Goal: Task Accomplishment & Management: Manage account settings

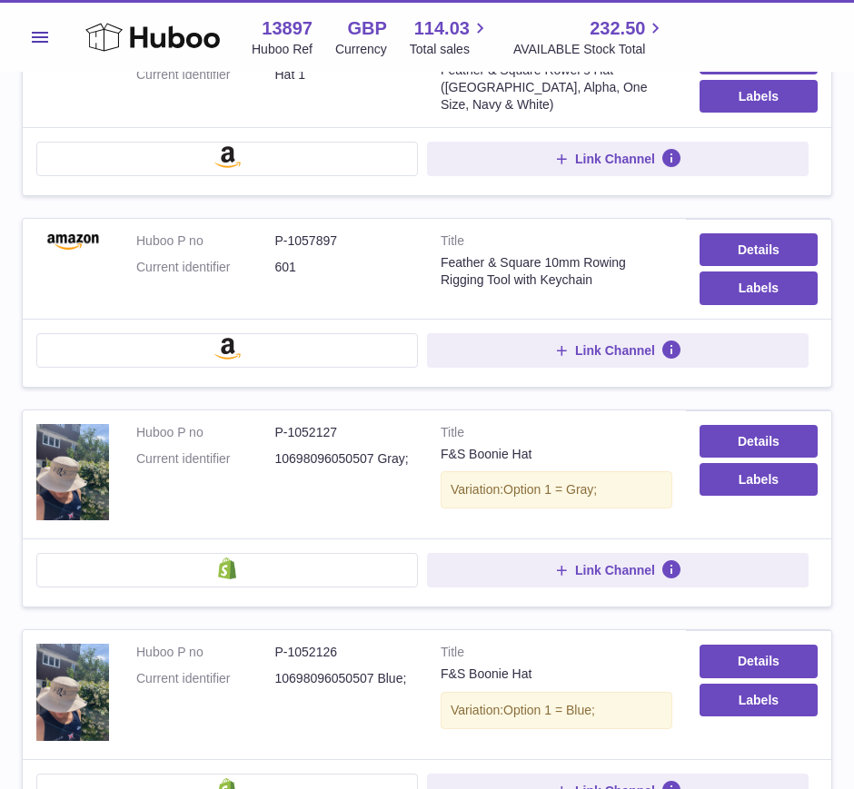
click at [46, 40] on span "Menu" at bounding box center [40, 37] width 16 height 11
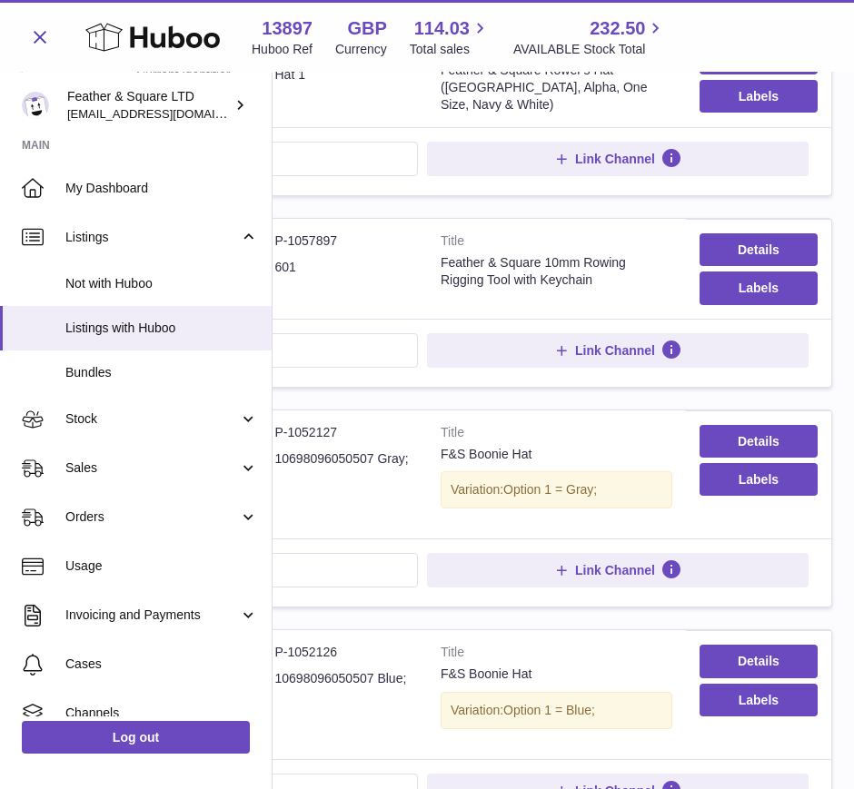
click at [122, 461] on span "Sales" at bounding box center [151, 467] width 173 height 17
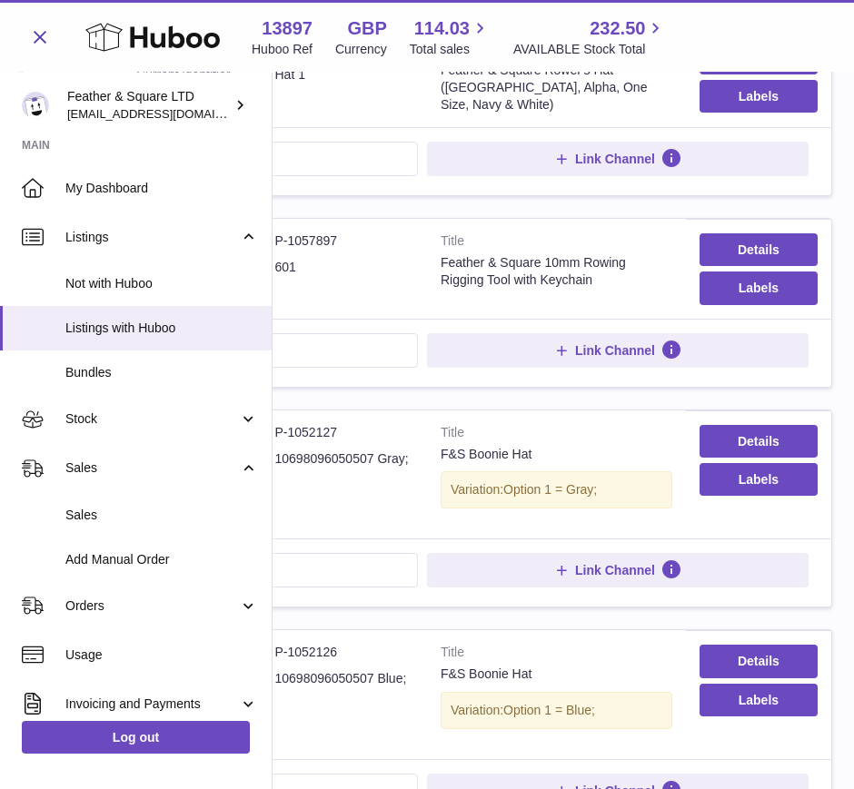
click at [97, 413] on span "Stock" at bounding box center [151, 418] width 173 height 17
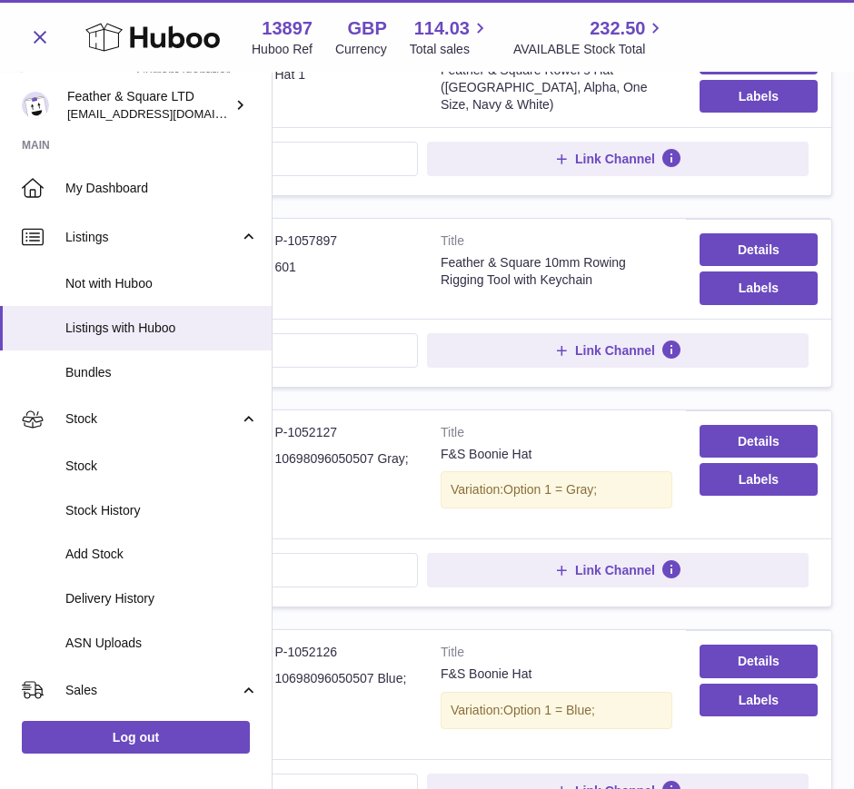
click at [90, 458] on span "Stock" at bounding box center [161, 466] width 192 height 17
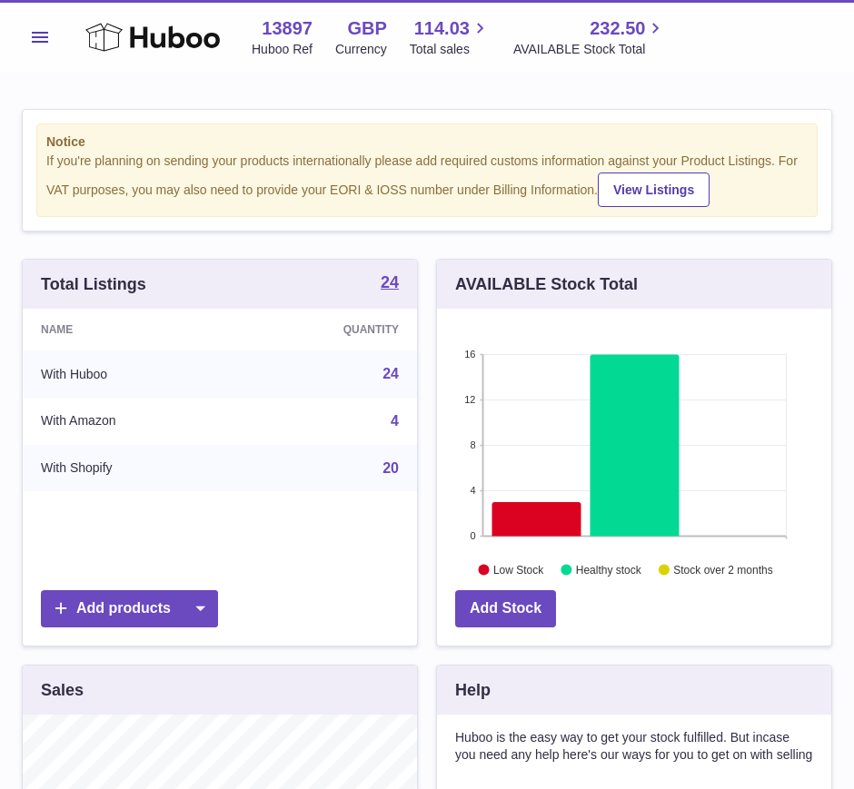
scroll to position [283, 394]
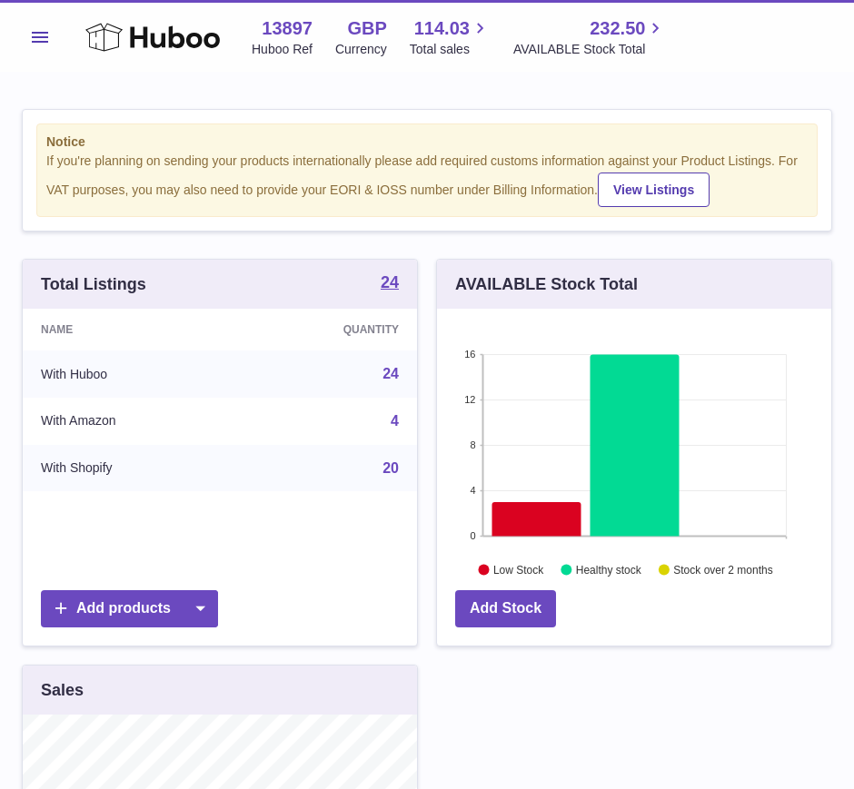
click at [52, 36] on button "Menu" at bounding box center [40, 37] width 36 height 36
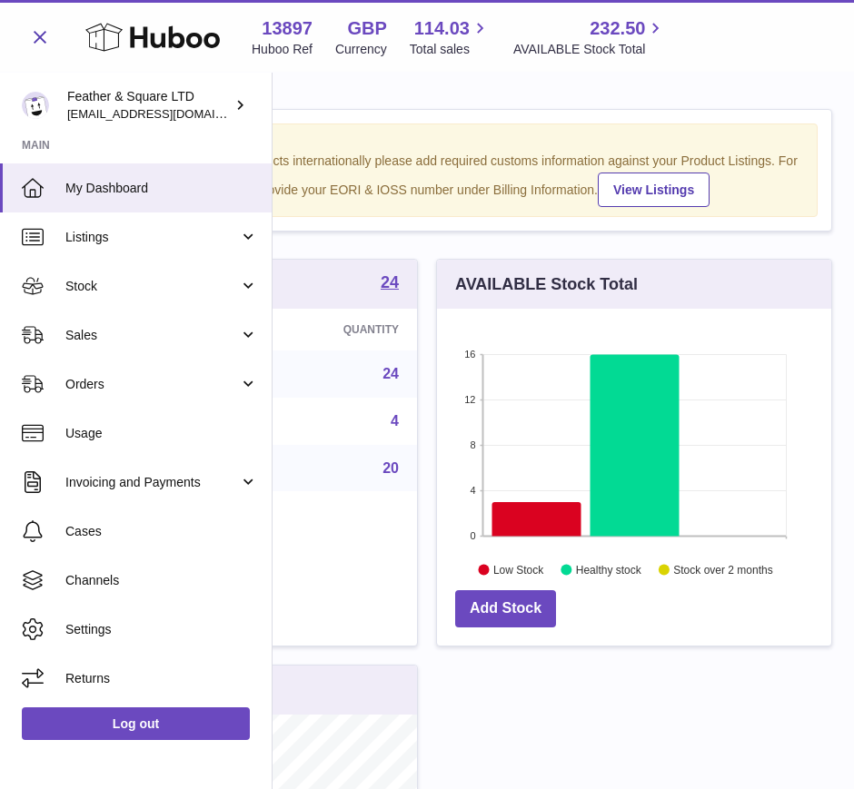
click at [122, 333] on span "Sales" at bounding box center [151, 335] width 173 height 17
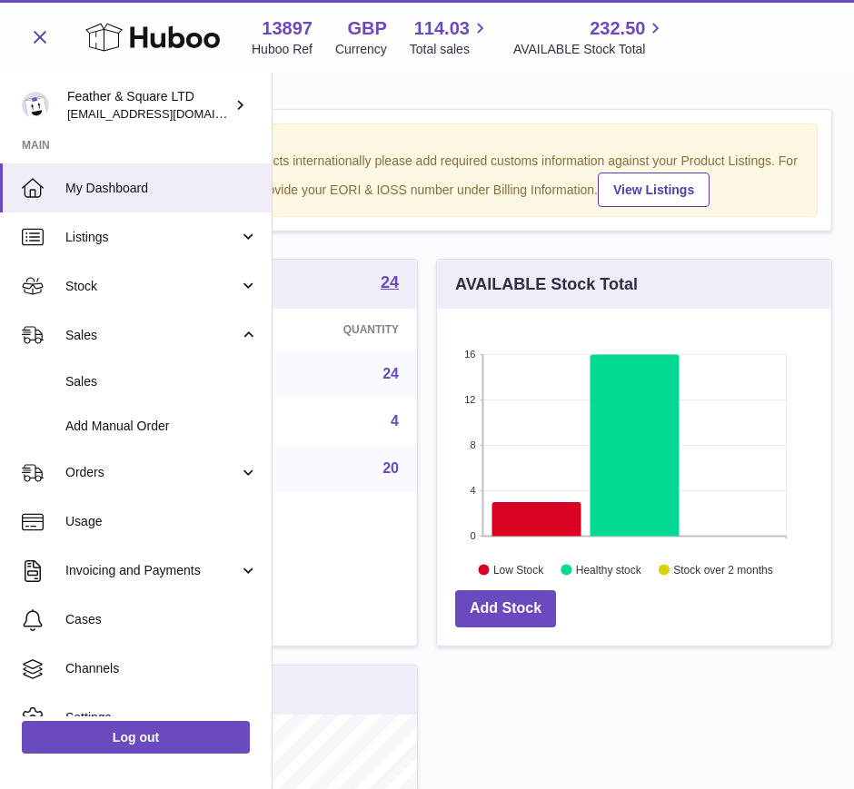
click at [102, 341] on span "Sales" at bounding box center [151, 335] width 173 height 17
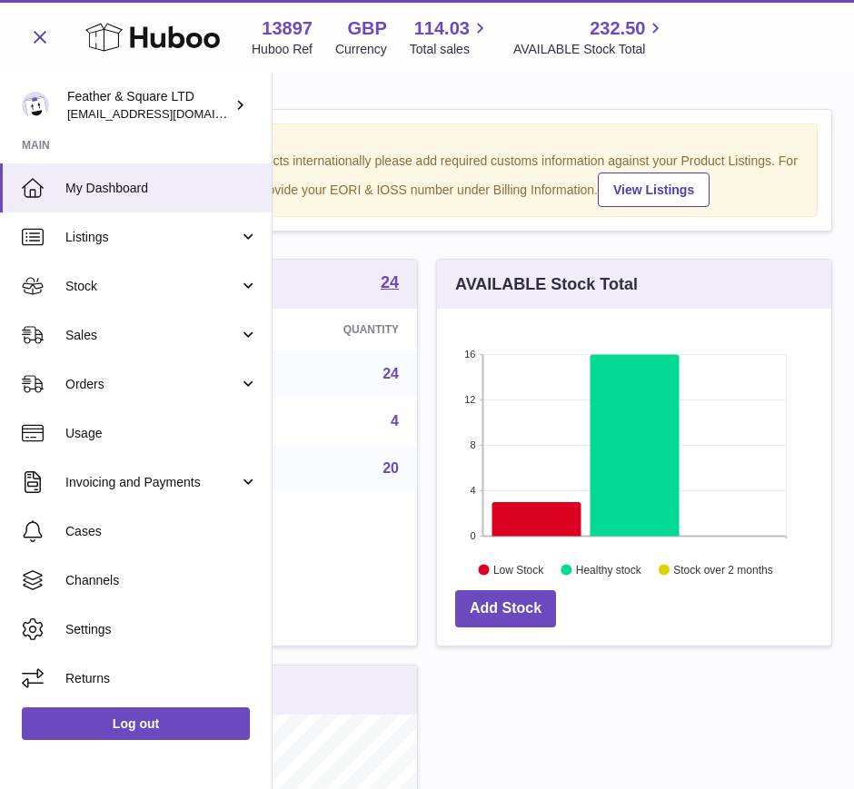
click at [102, 342] on span "Sales" at bounding box center [151, 335] width 173 height 17
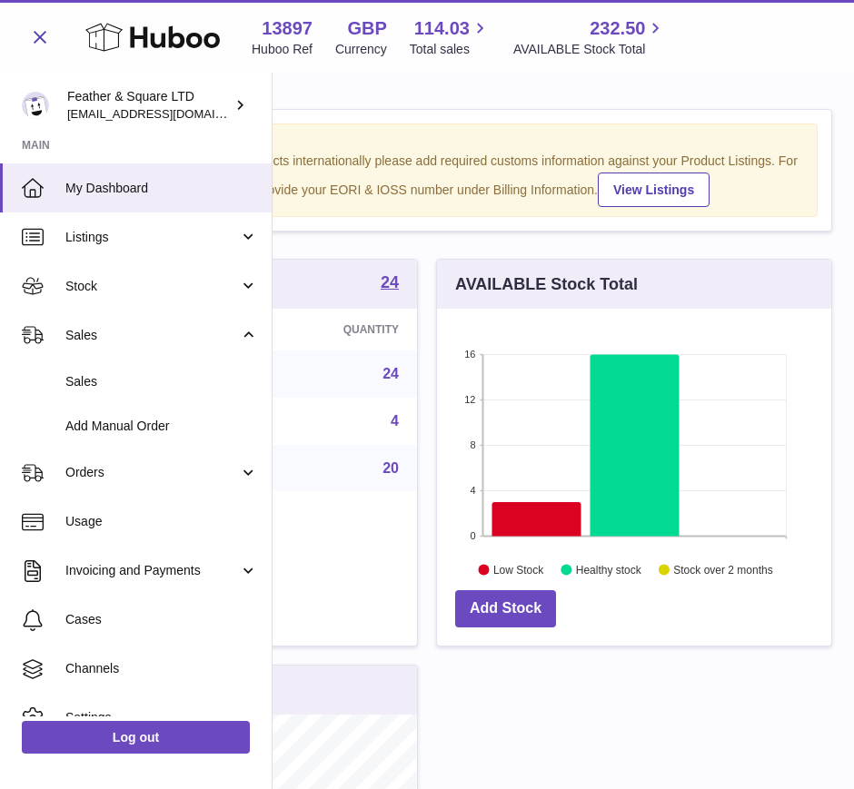
click at [93, 388] on span "Sales" at bounding box center [161, 381] width 192 height 17
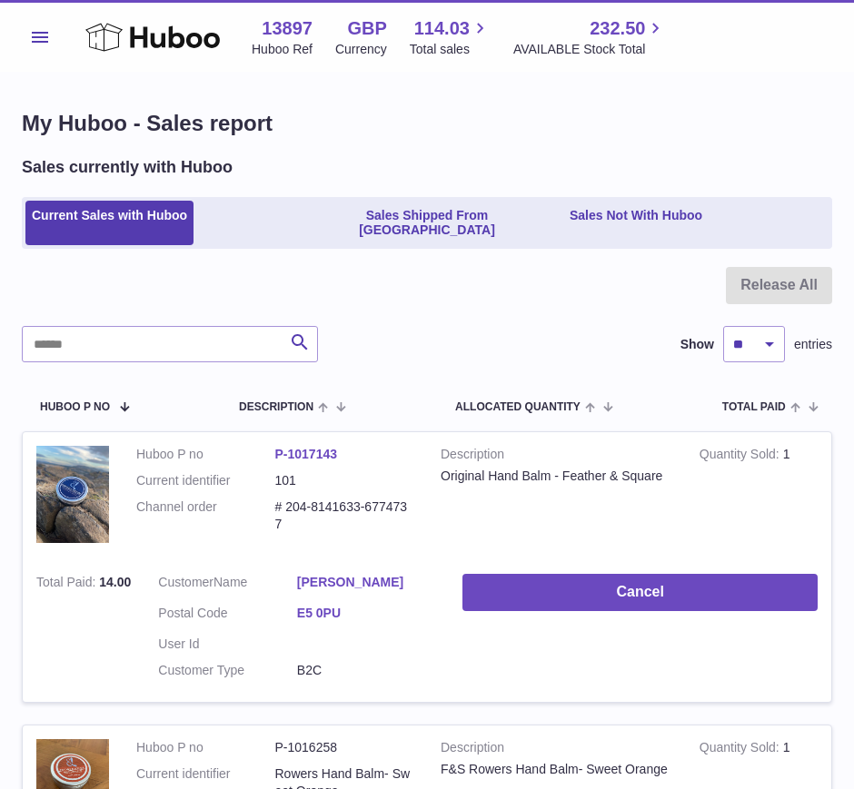
click at [47, 42] on span "Menu" at bounding box center [40, 37] width 16 height 11
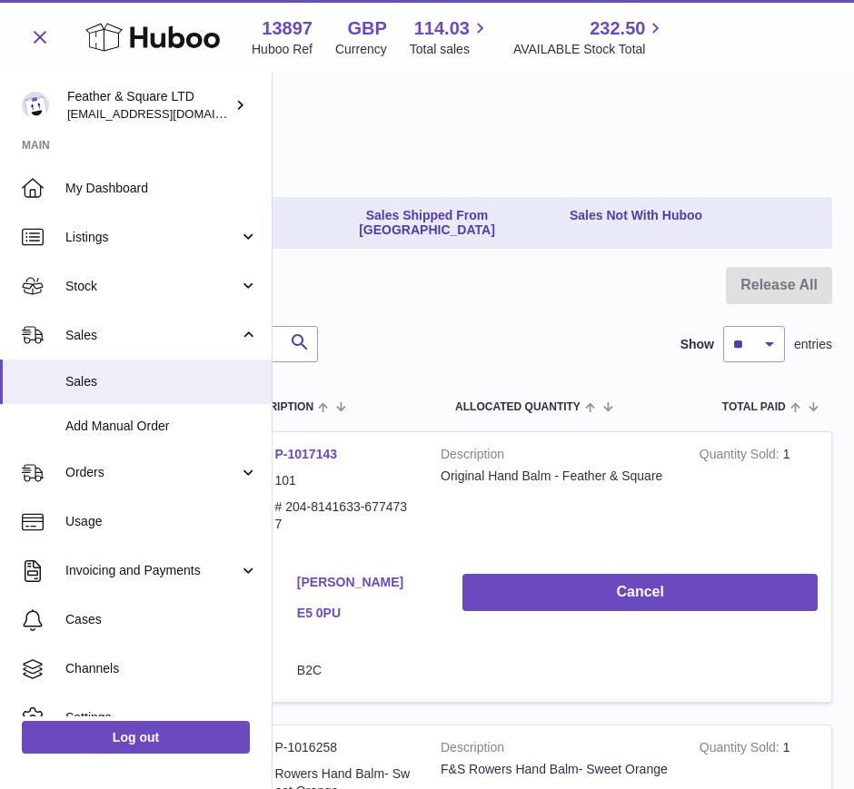
click at [86, 300] on link "Stock" at bounding box center [135, 286] width 271 height 49
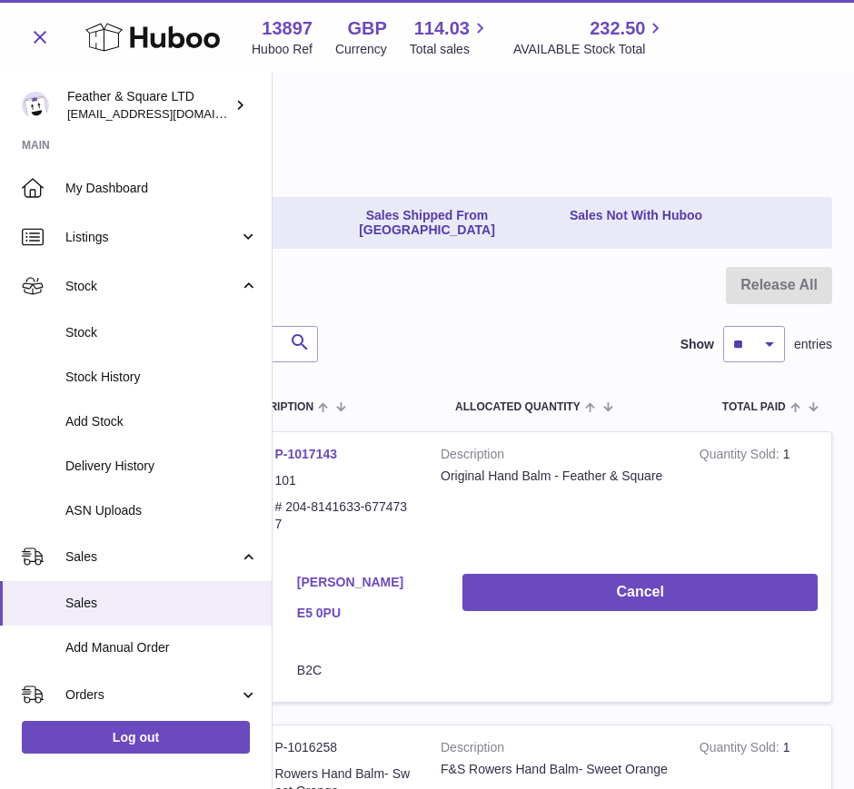
click at [91, 330] on span "Stock" at bounding box center [161, 332] width 192 height 17
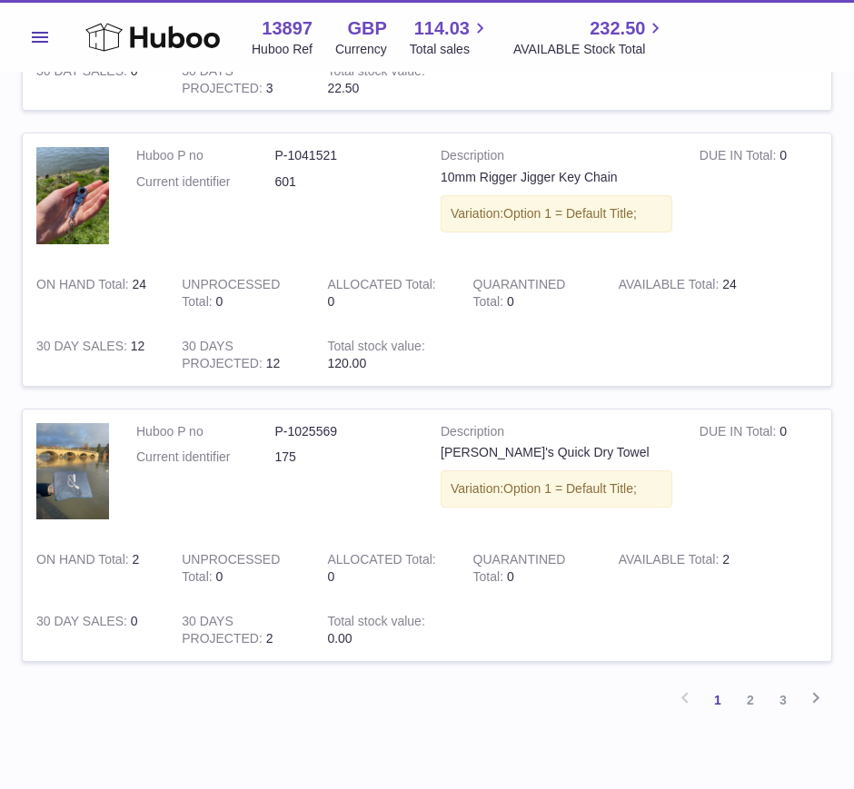
scroll to position [2281, 0]
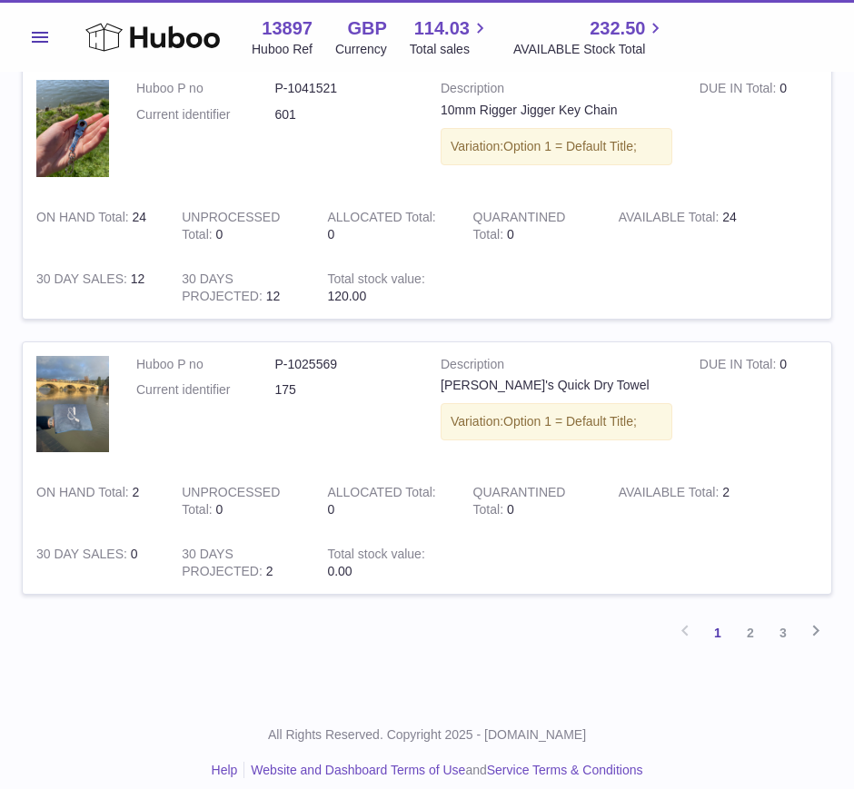
click at [745, 617] on link "2" at bounding box center [750, 633] width 33 height 33
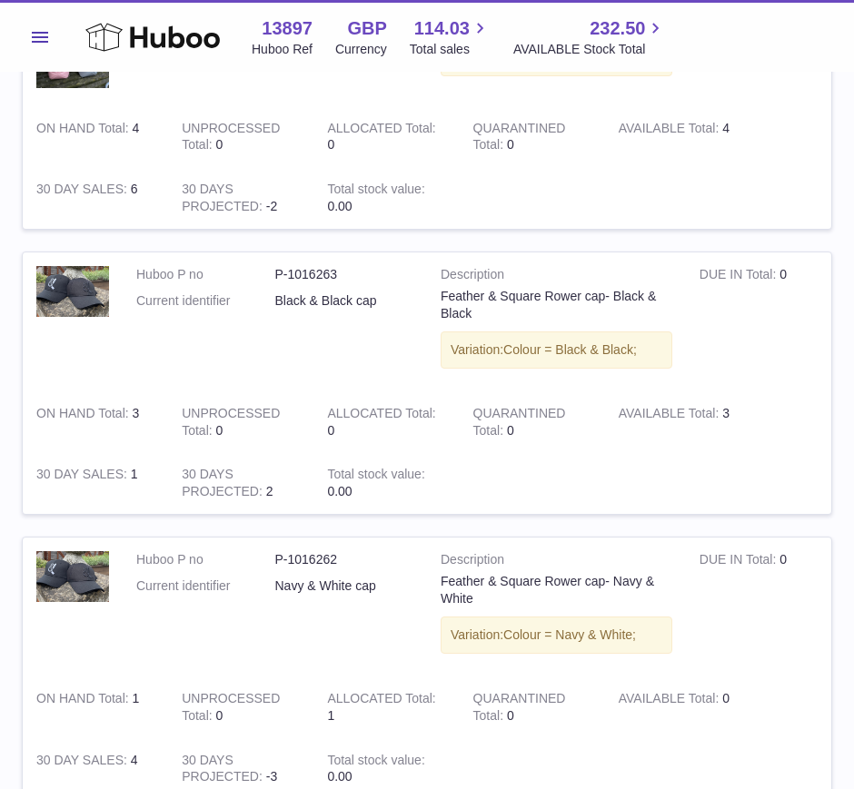
scroll to position [2474, 0]
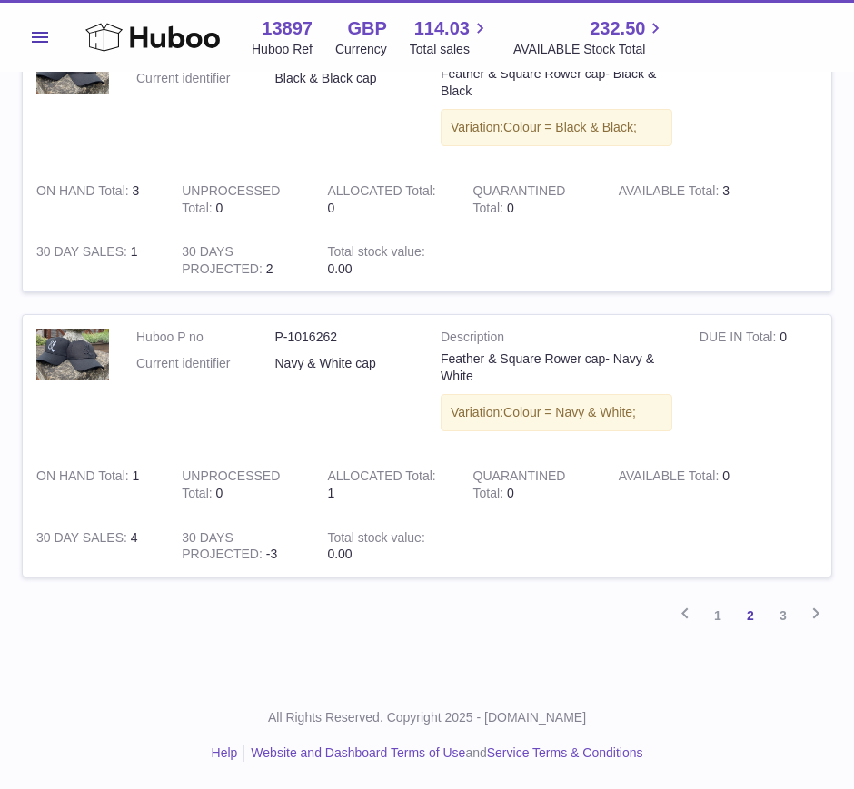
click at [789, 616] on link "3" at bounding box center [782, 615] width 33 height 33
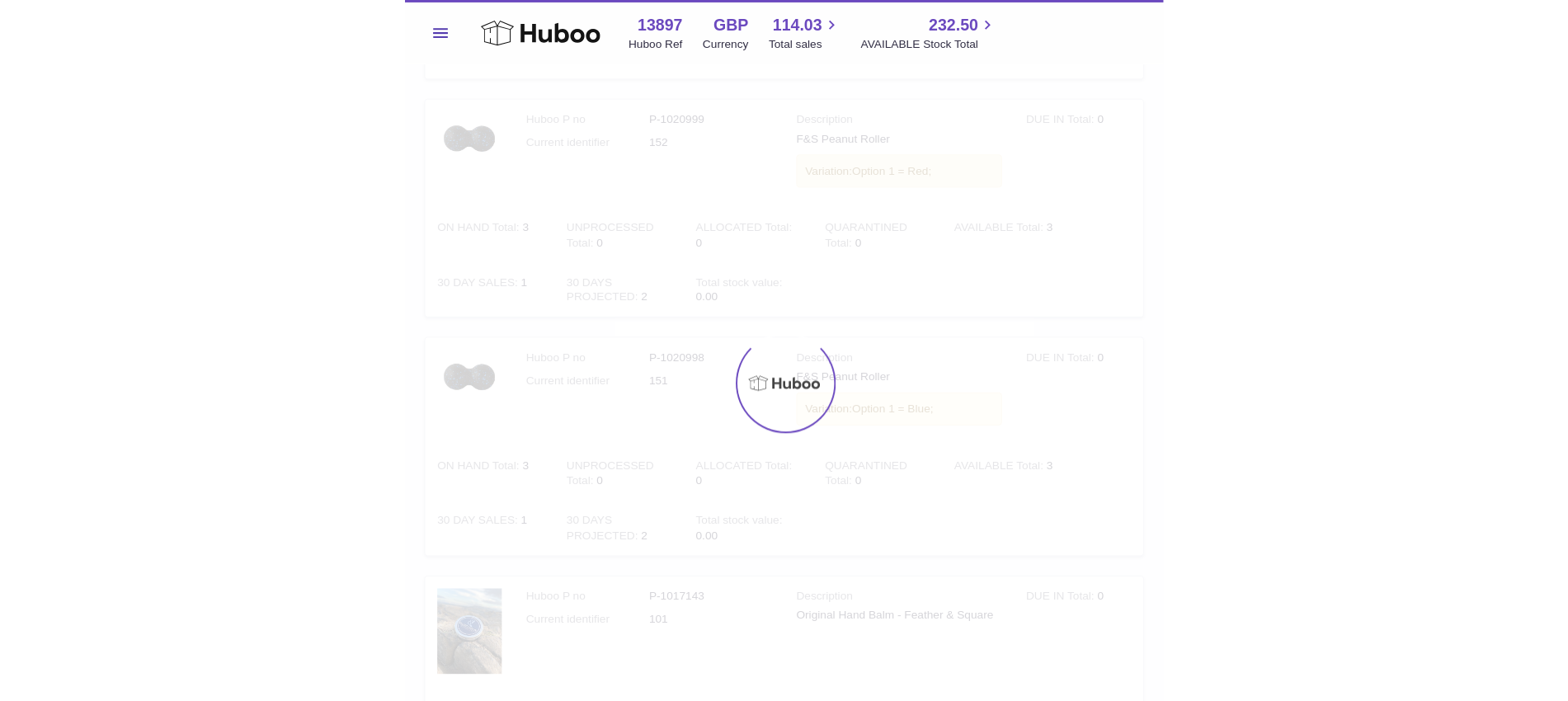
scroll to position [66, 0]
